Goal: Communication & Community: Answer question/provide support

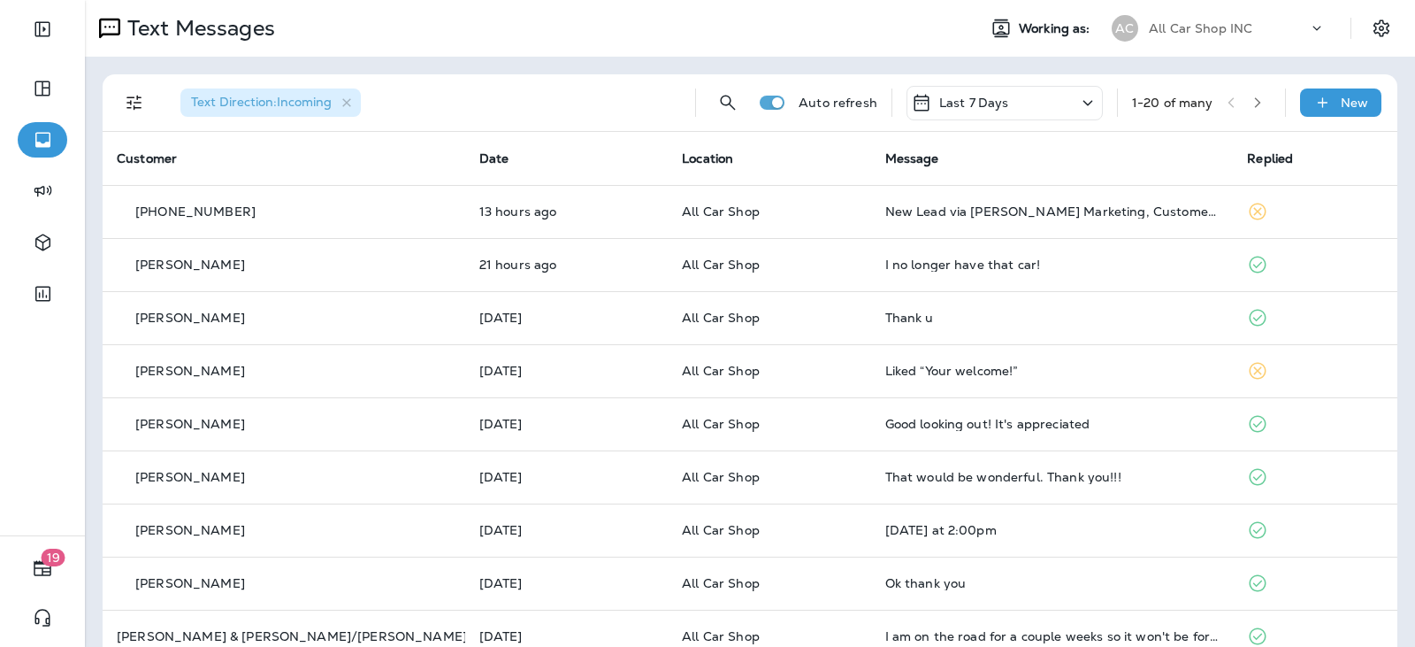
click at [1251, 104] on icon "button" at bounding box center [1257, 102] width 12 height 12
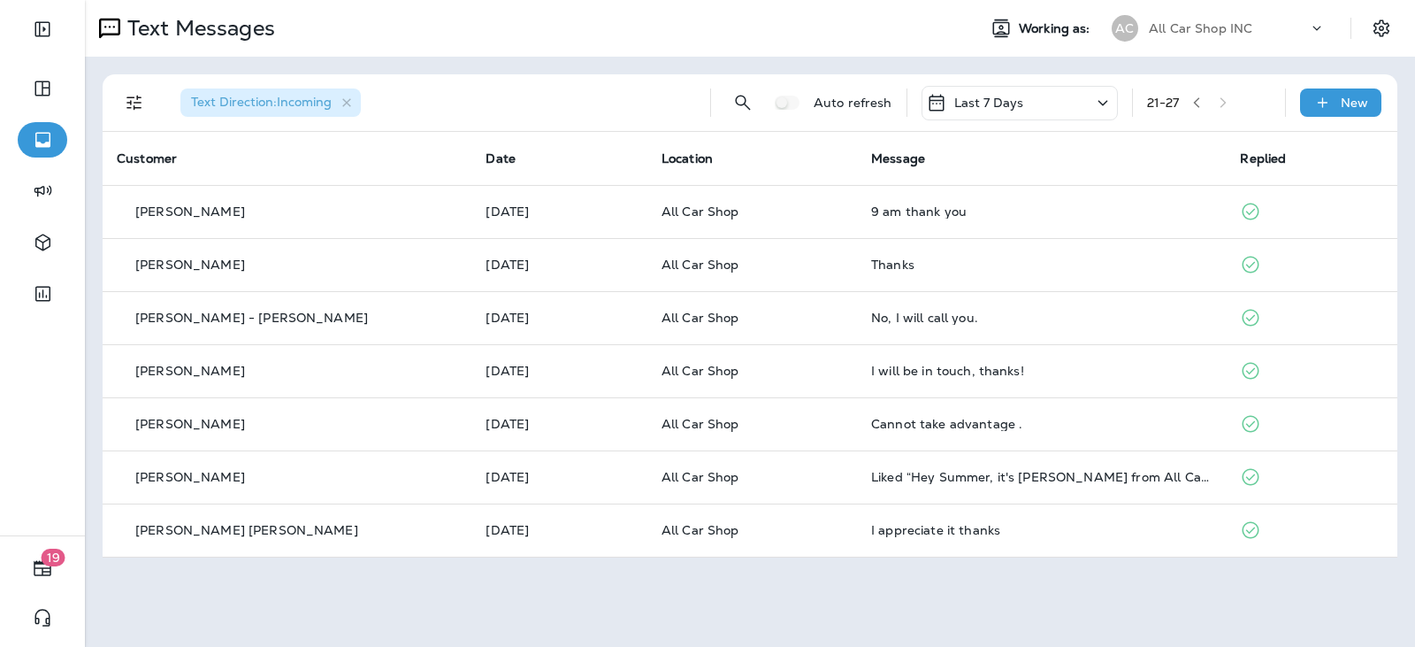
click at [1203, 98] on icon "button" at bounding box center [1196, 102] width 12 height 12
